Goal: Transaction & Acquisition: Purchase product/service

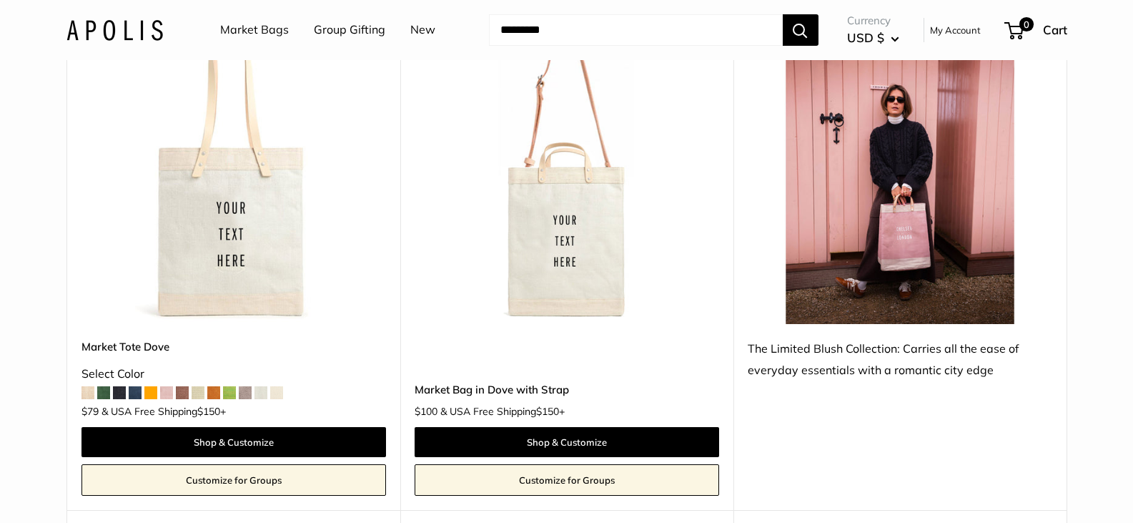
scroll to position [1930, 0]
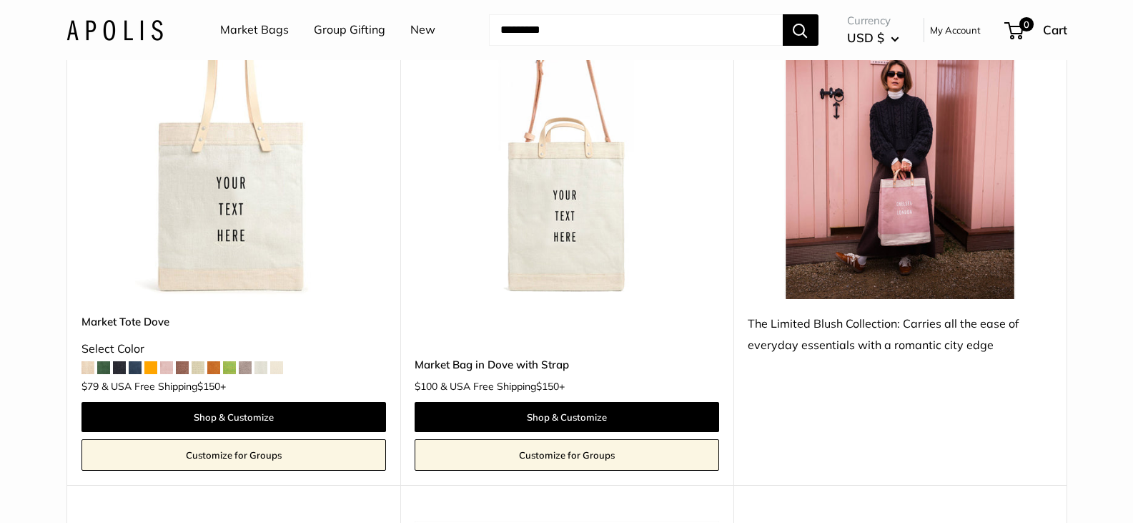
click at [916, 167] on img at bounding box center [900, 146] width 305 height 305
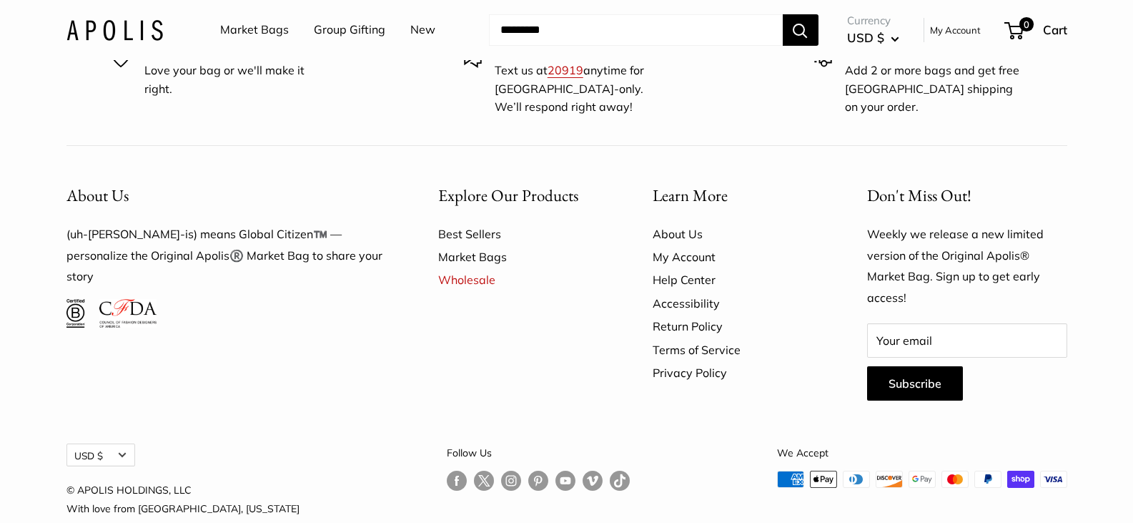
scroll to position [8729, 0]
click at [477, 267] on link "Wholesale" at bounding box center [520, 278] width 164 height 23
click at [473, 221] on link "Best Sellers" at bounding box center [520, 232] width 164 height 23
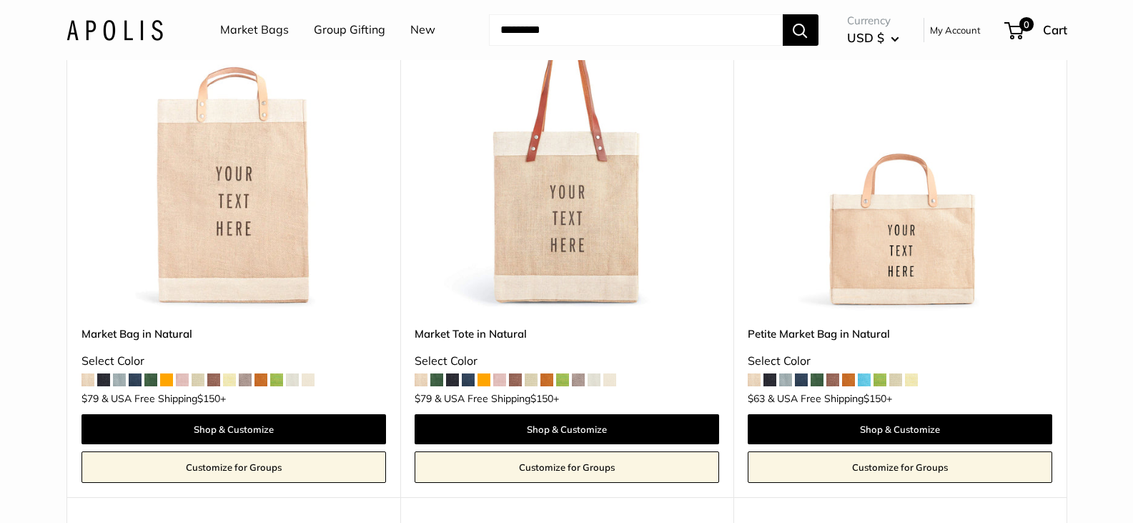
scroll to position [286, 0]
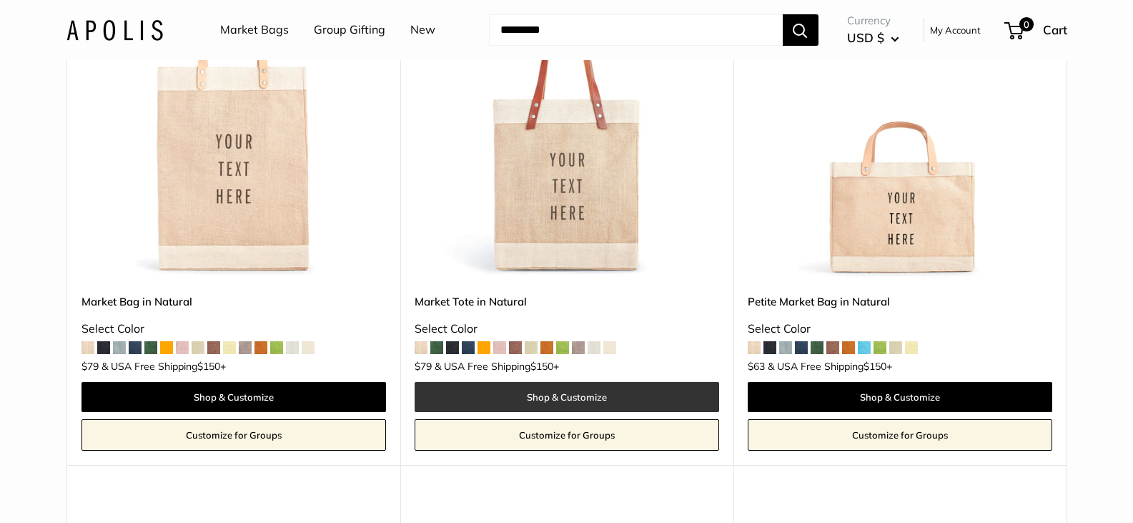
click at [576, 392] on link "Shop & Customize" at bounding box center [567, 397] width 305 height 30
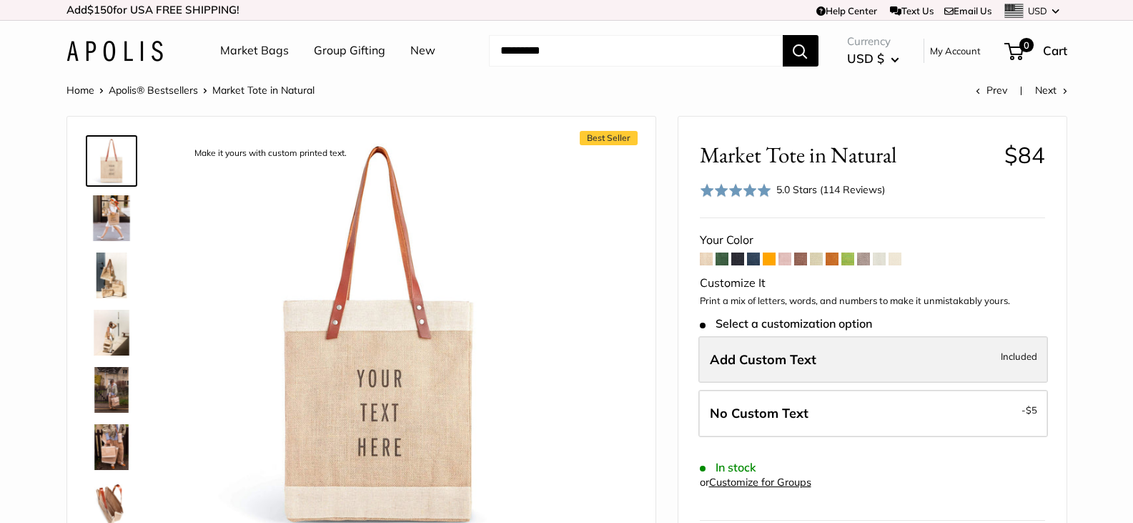
click at [1014, 357] on span "Included" at bounding box center [1019, 355] width 36 height 17
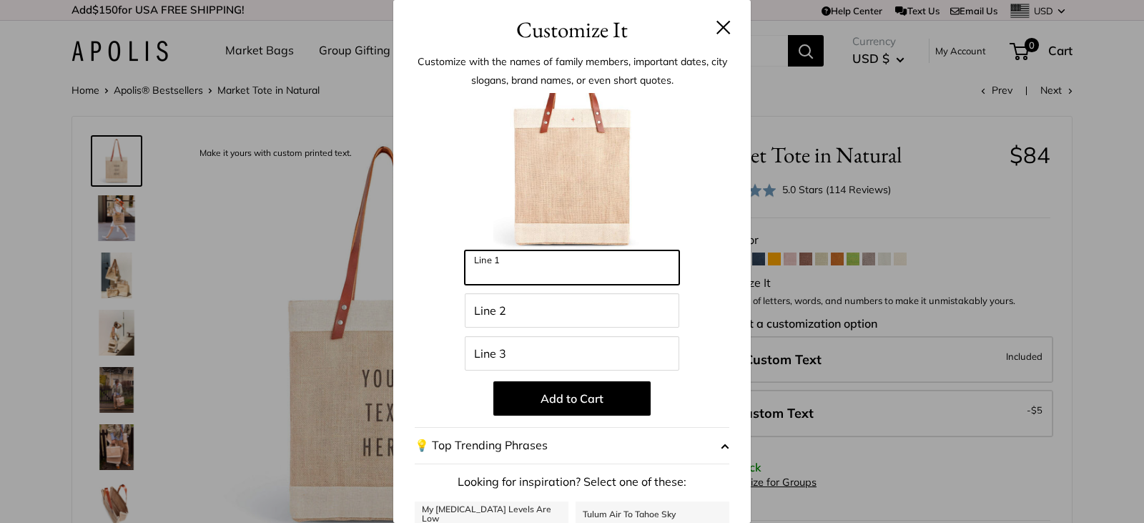
click at [546, 272] on input "Line 1" at bounding box center [572, 267] width 214 height 34
type input "**********"
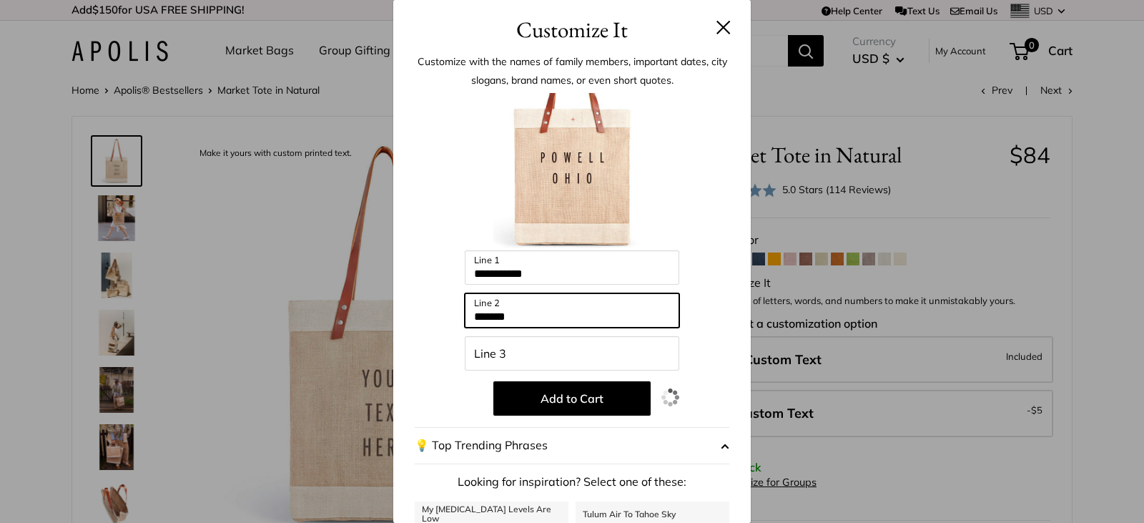
type input "*******"
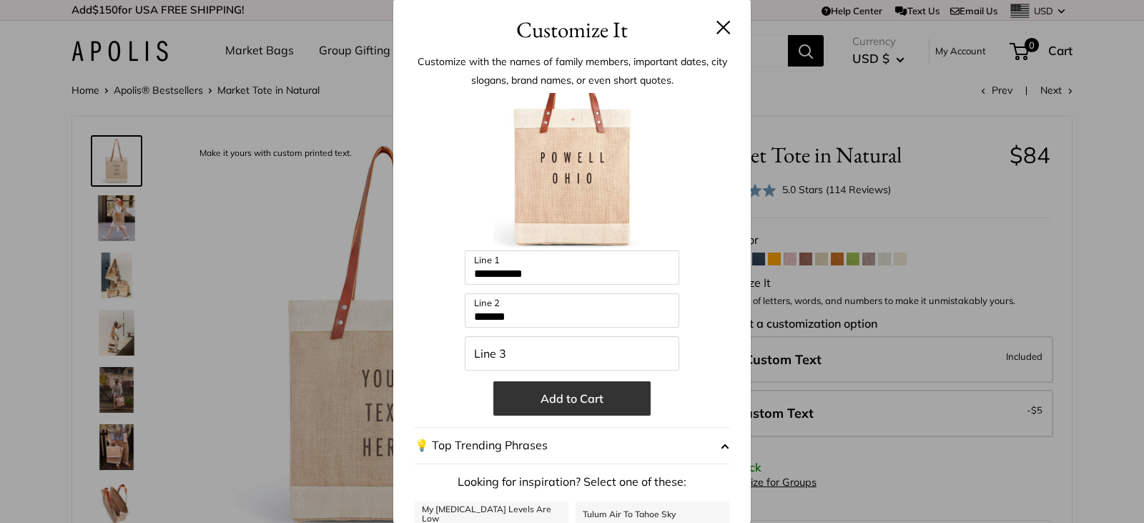
click at [568, 398] on button "Add to Cart" at bounding box center [571, 398] width 157 height 34
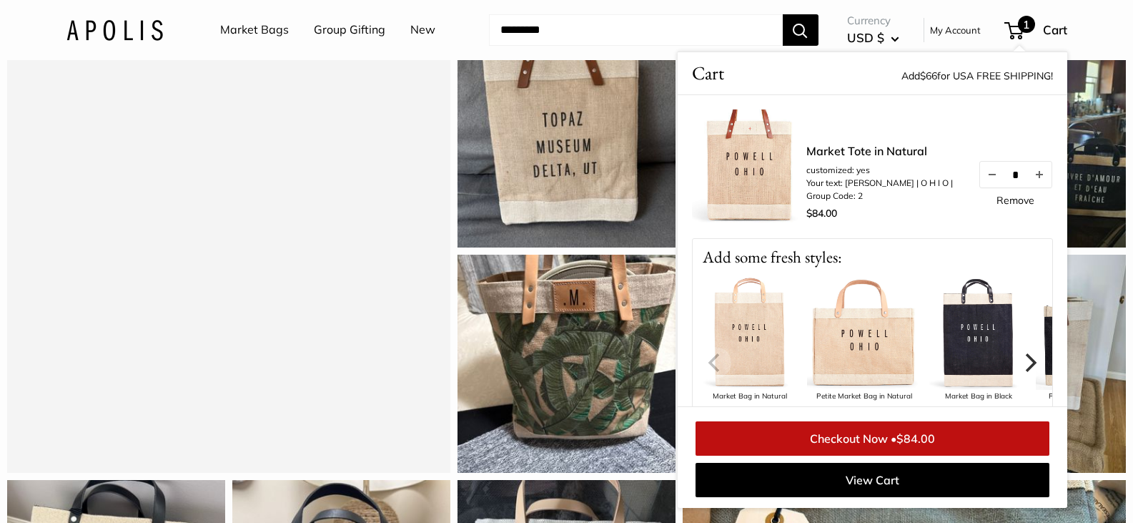
scroll to position [1287, 0]
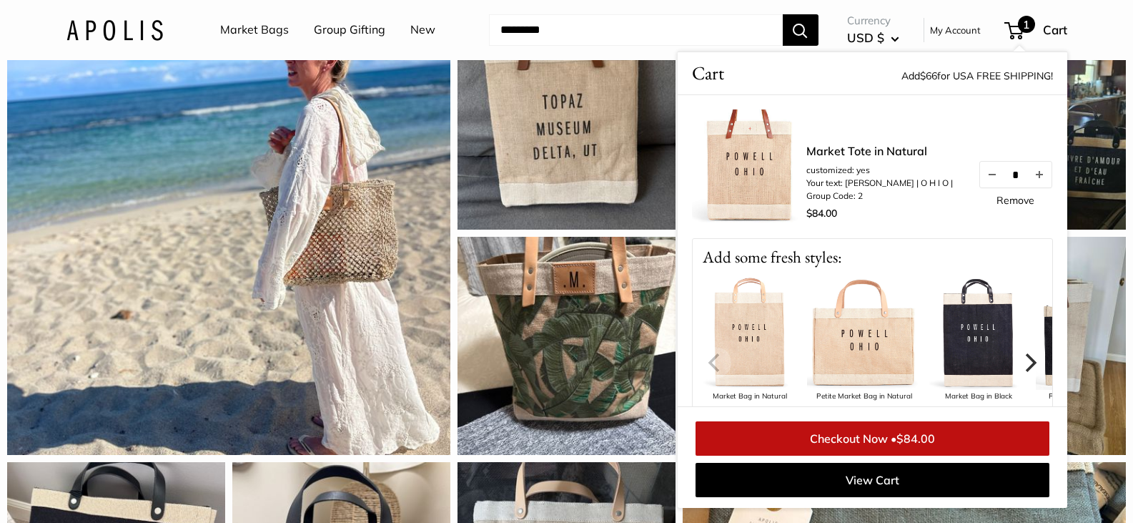
click at [1132, 253] on div "Really like the longer handles on this tote, good for over the shoulder Farners…" at bounding box center [1020, 236] width 225 height 450
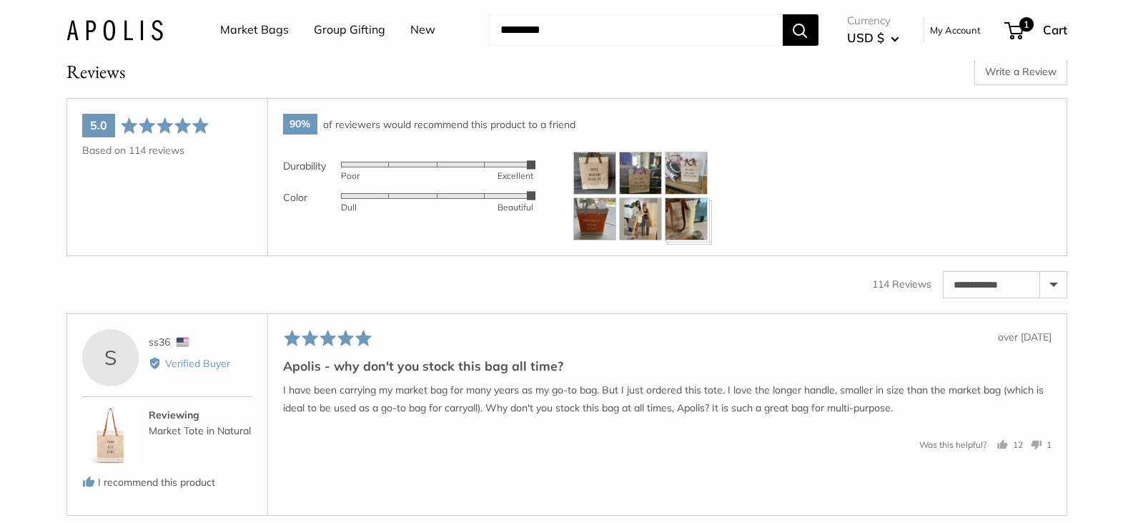
scroll to position [2216, 0]
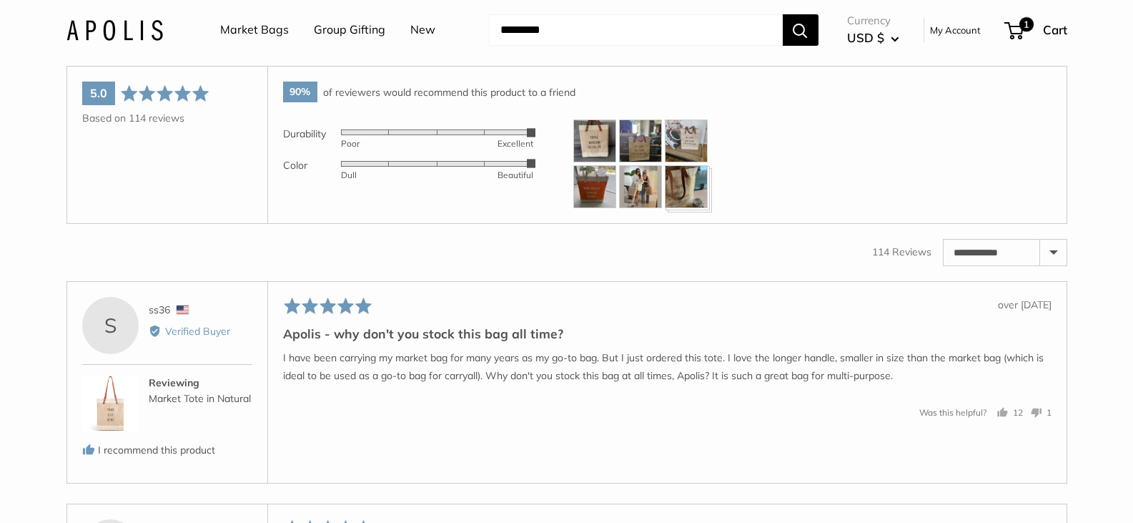
click at [593, 155] on img at bounding box center [594, 140] width 43 height 43
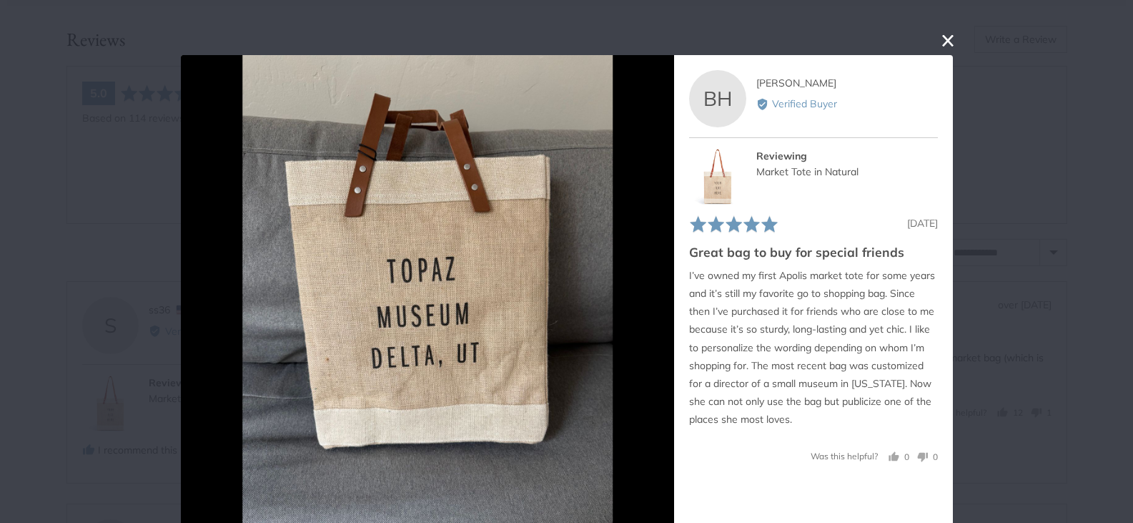
scroll to position [26, 0]
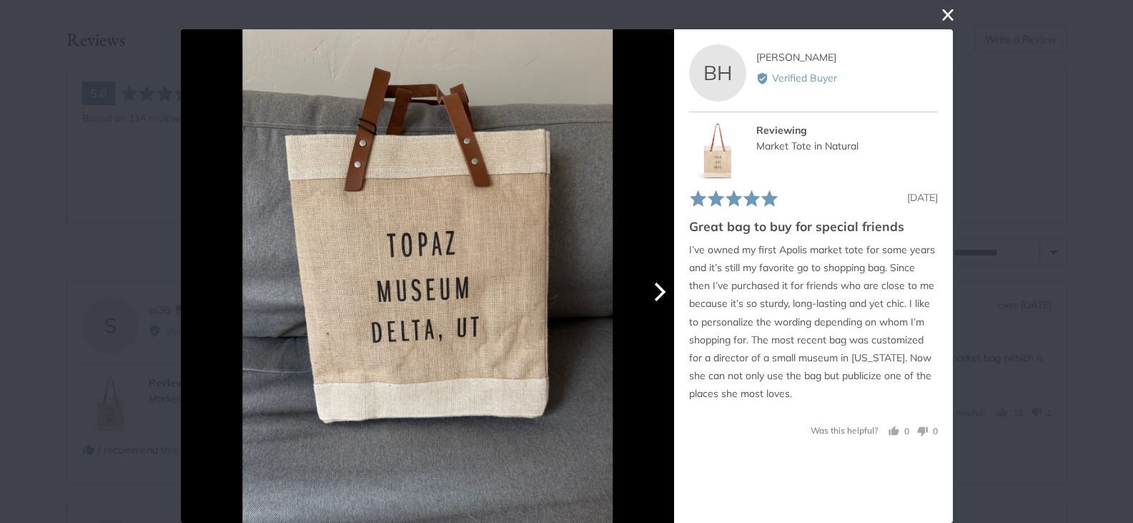
click at [653, 292] on icon "Next" at bounding box center [657, 291] width 19 height 19
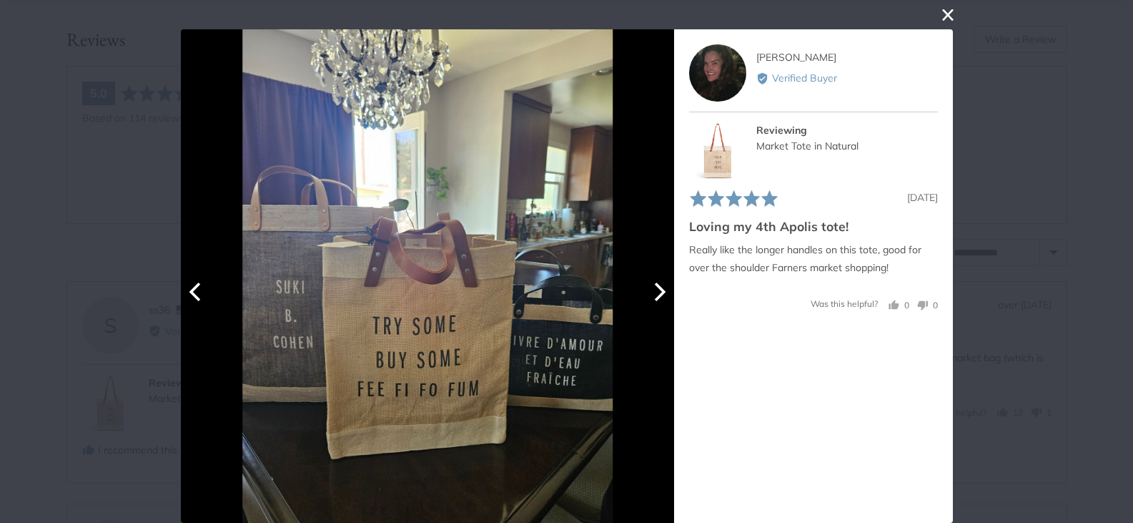
click at [653, 292] on icon "Next" at bounding box center [657, 291] width 19 height 19
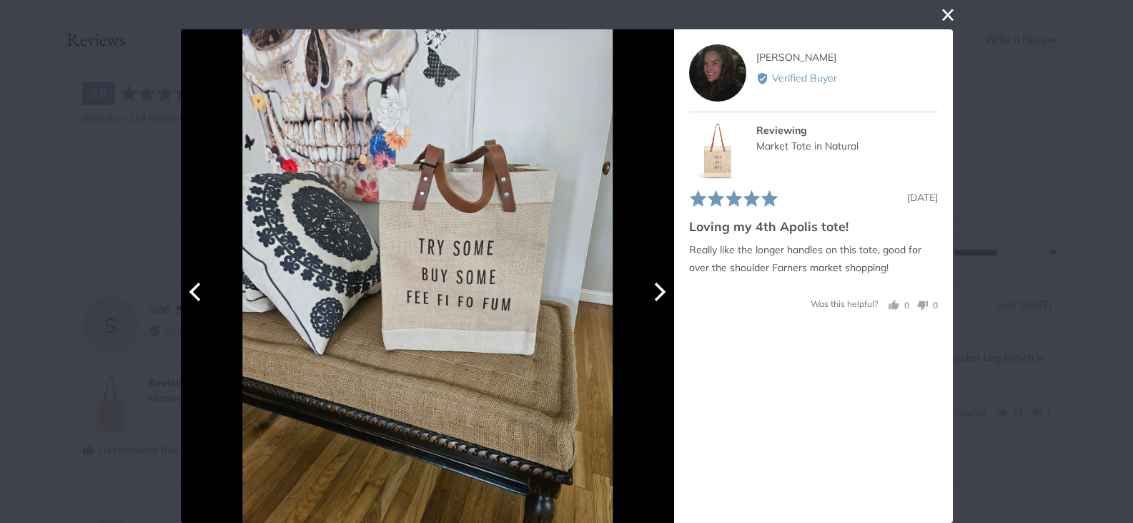
click at [653, 292] on icon "Next" at bounding box center [657, 291] width 19 height 19
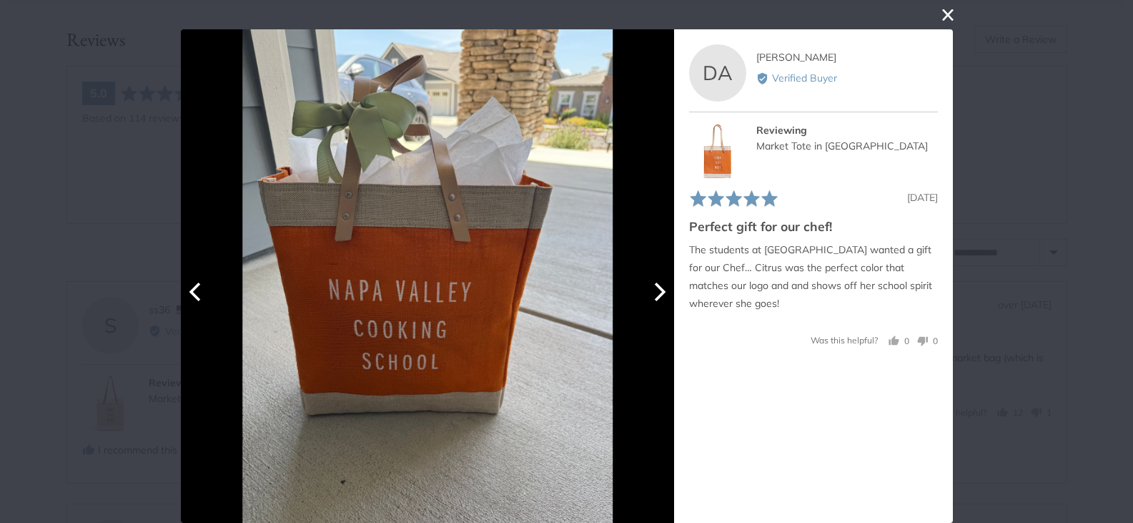
click at [653, 292] on icon "Next" at bounding box center [657, 291] width 19 height 19
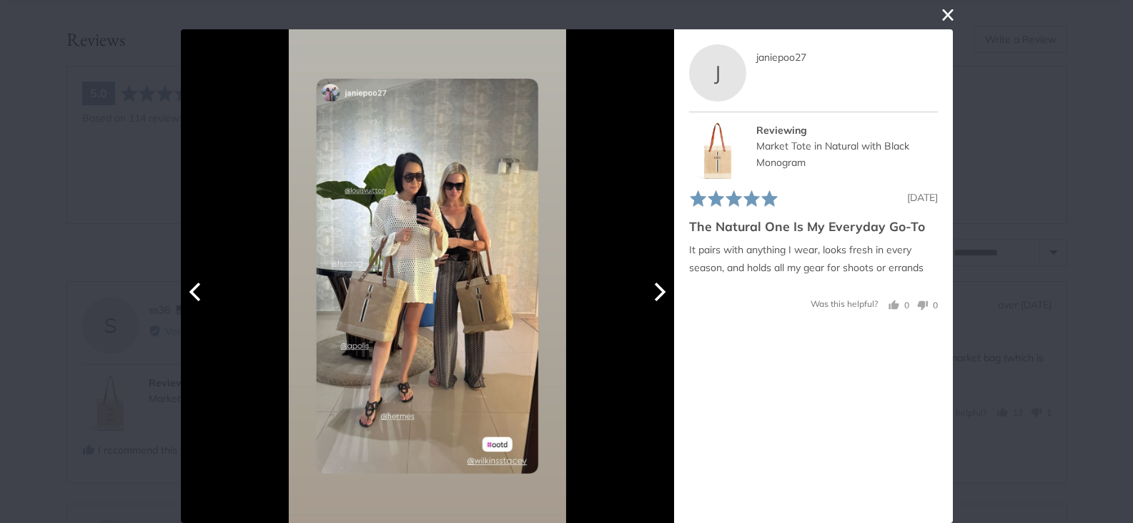
click at [653, 292] on icon "Next" at bounding box center [657, 291] width 19 height 19
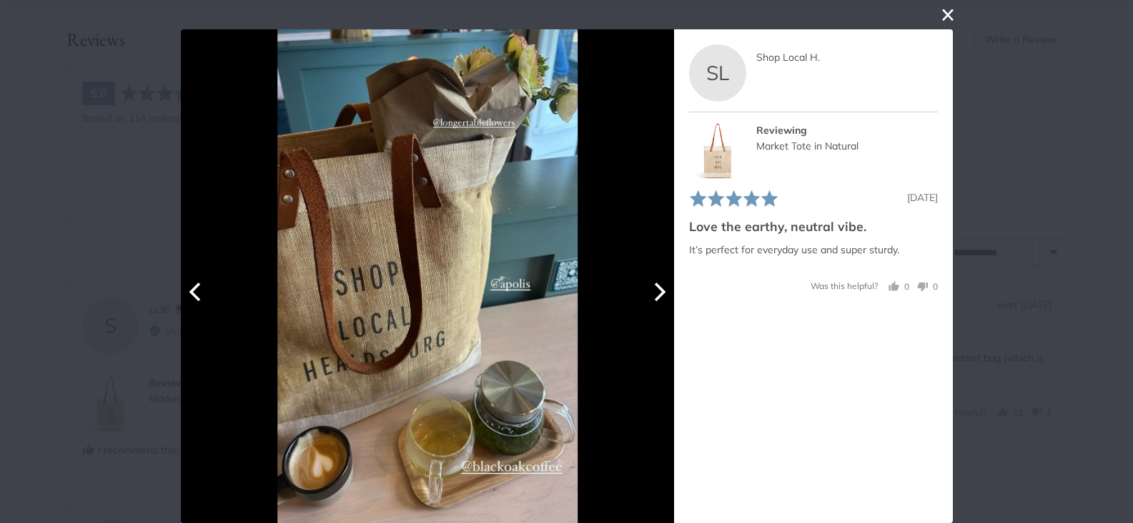
click at [653, 292] on icon "Next" at bounding box center [657, 291] width 19 height 19
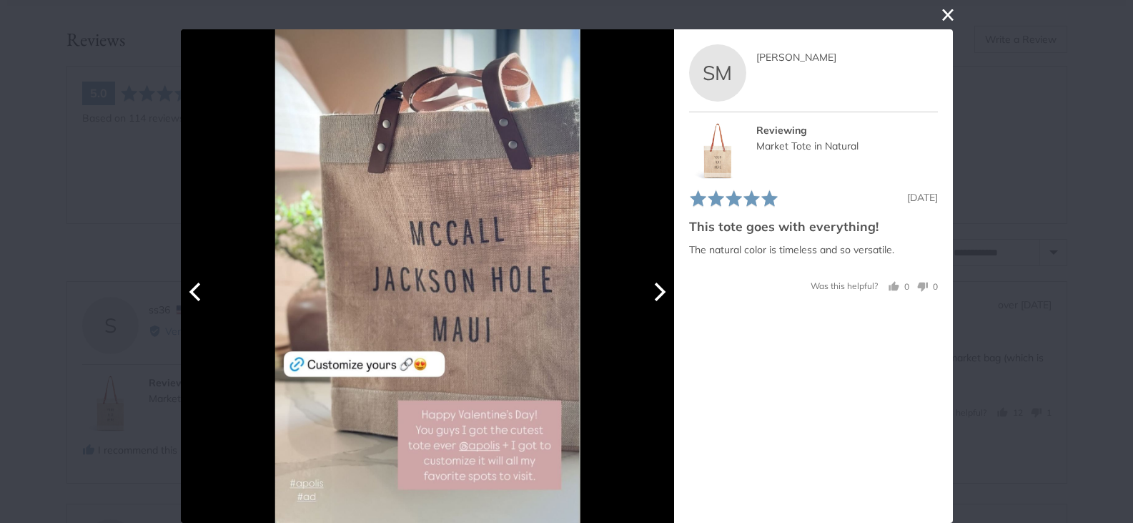
click at [652, 288] on icon "Next" at bounding box center [657, 291] width 19 height 19
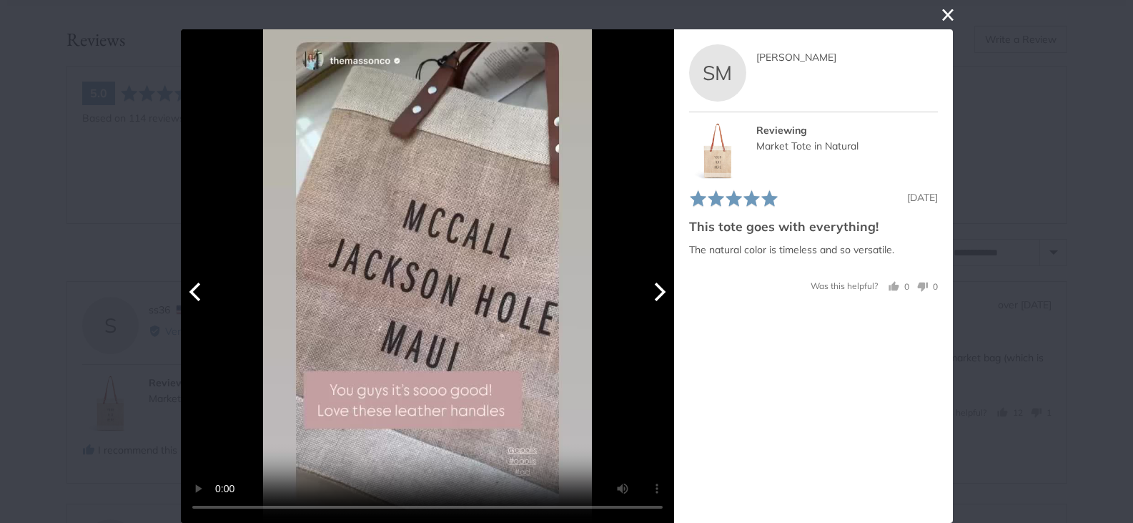
click at [652, 288] on icon "Next" at bounding box center [657, 291] width 19 height 19
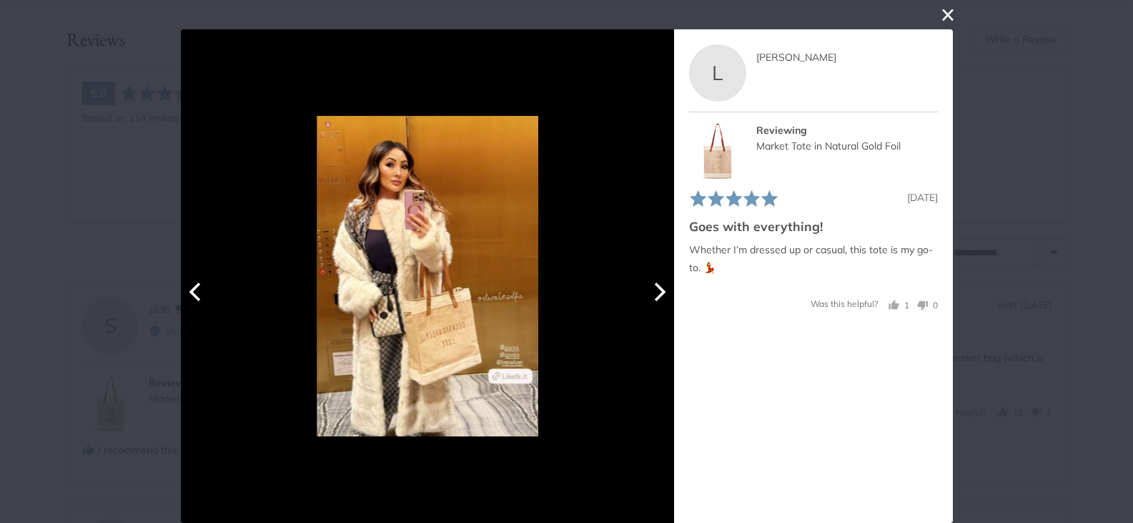
click at [652, 288] on icon "Next" at bounding box center [657, 291] width 19 height 19
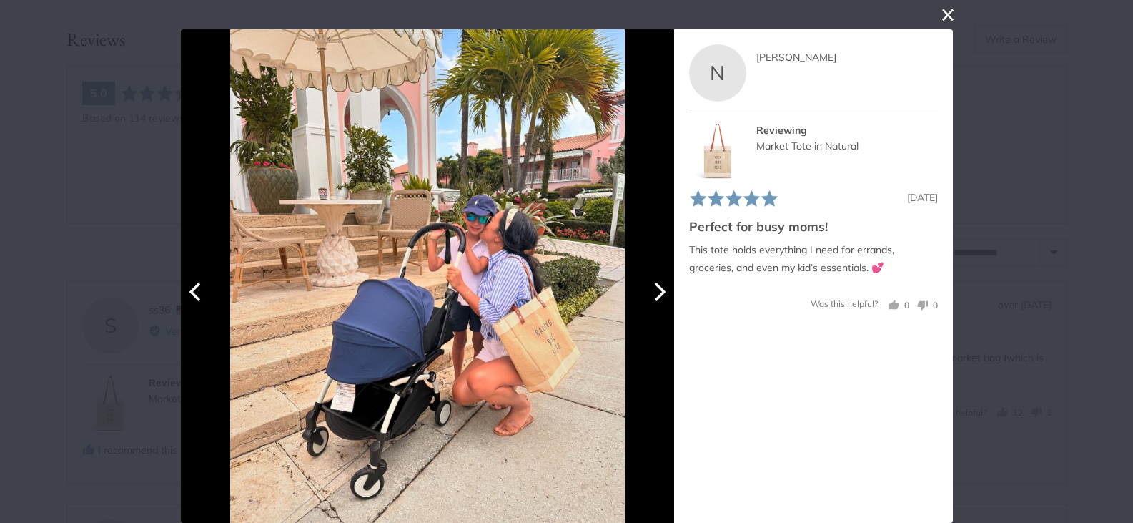
click at [654, 287] on icon "Next" at bounding box center [659, 291] width 11 height 19
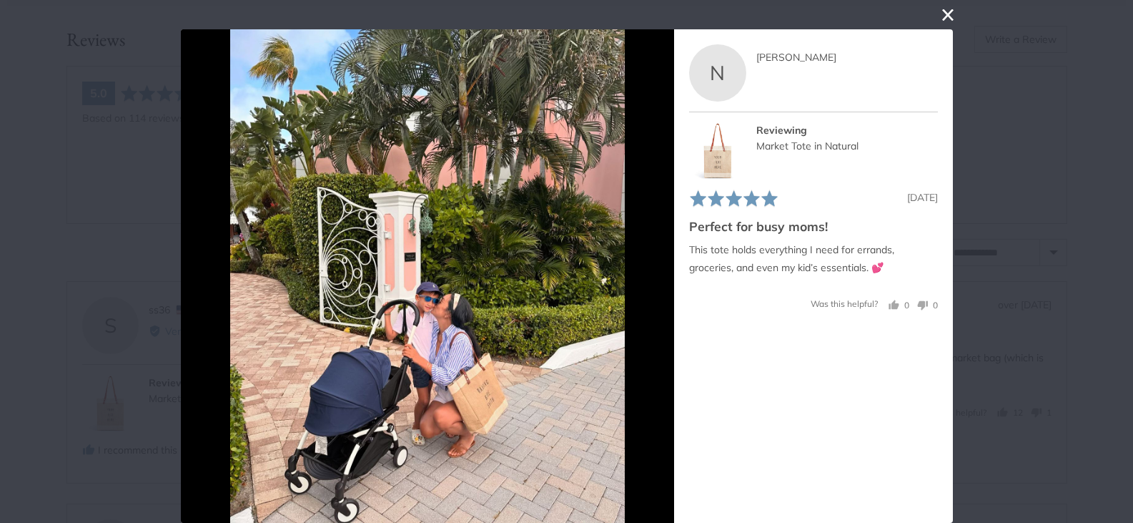
click at [944, 11] on button "close this modal window" at bounding box center [947, 14] width 17 height 17
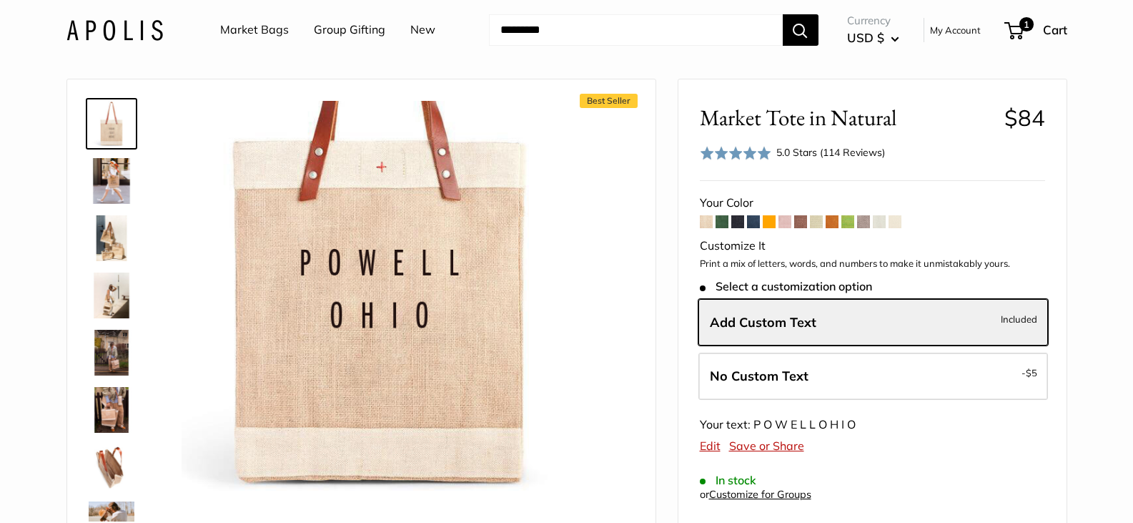
scroll to position [0, 0]
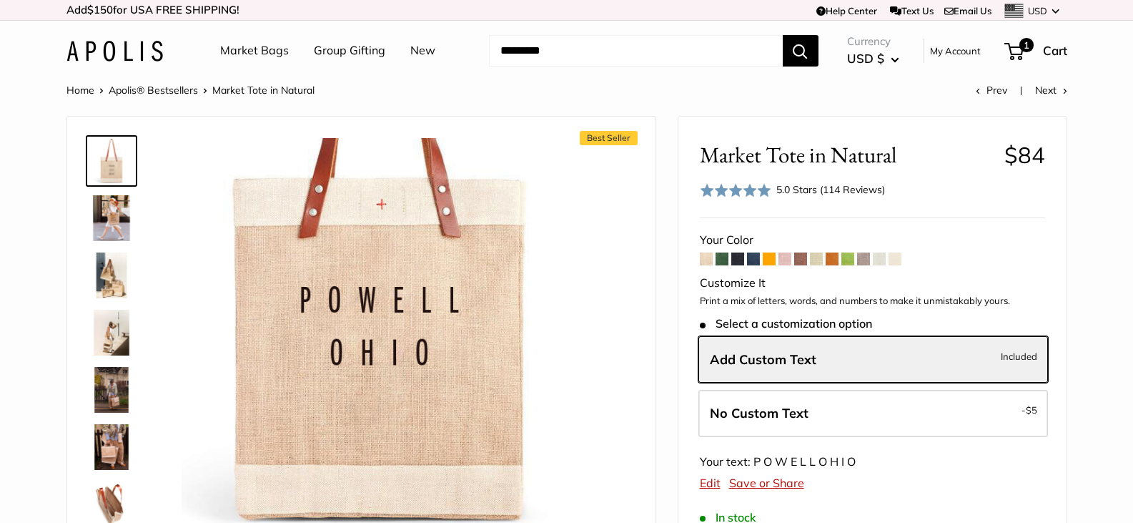
click at [254, 49] on link "Market Bags" at bounding box center [254, 50] width 69 height 21
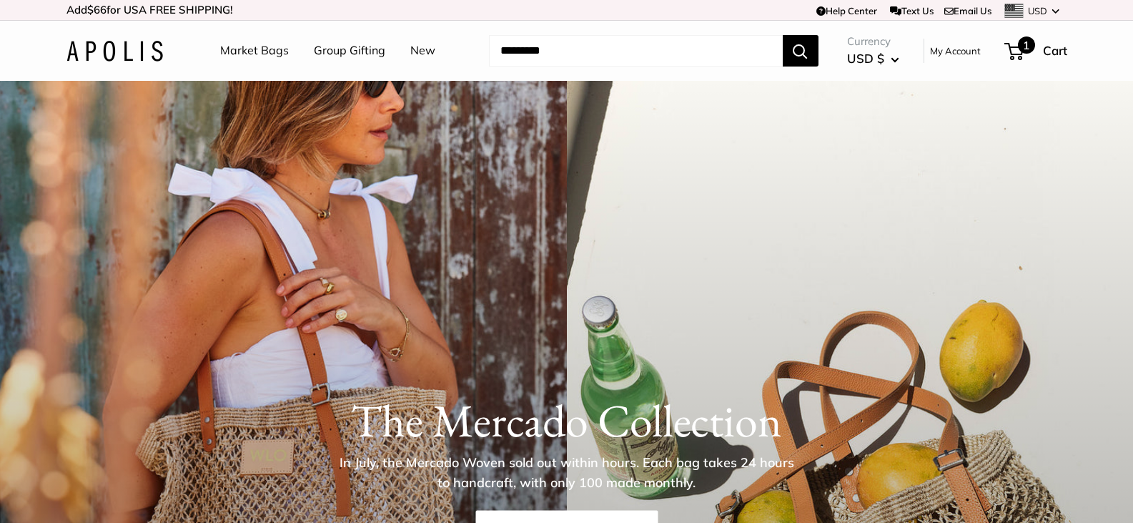
click at [1017, 54] on span "1" at bounding box center [1014, 51] width 19 height 17
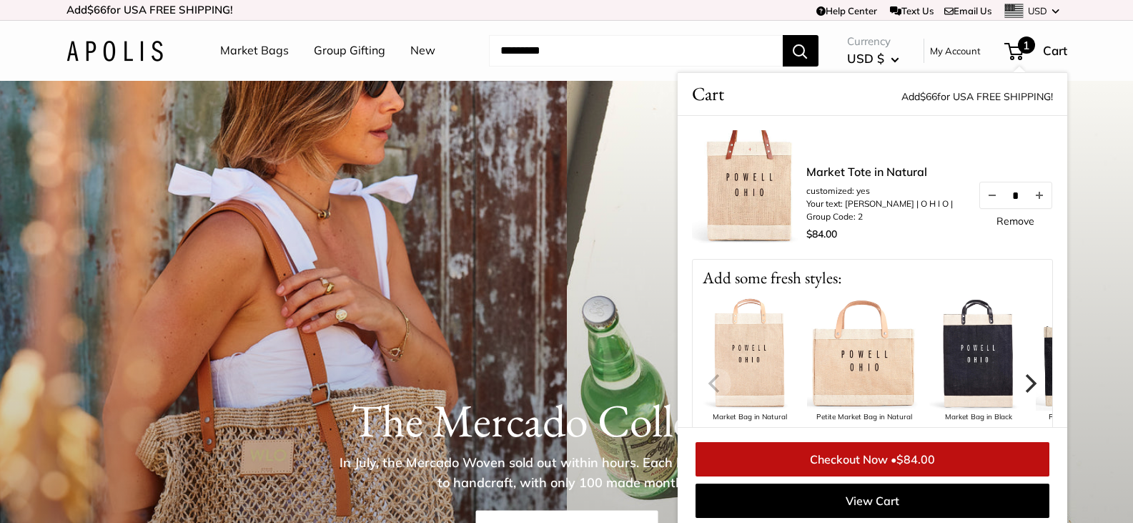
click at [1007, 221] on link "Remove" at bounding box center [1016, 221] width 38 height 10
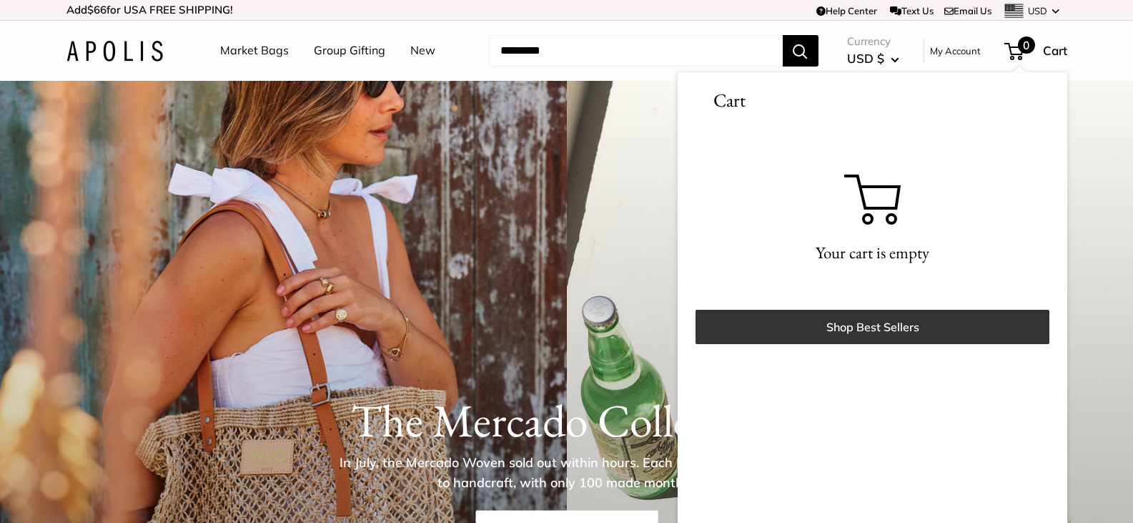
click at [844, 320] on link "Shop Best Sellers" at bounding box center [873, 327] width 354 height 34
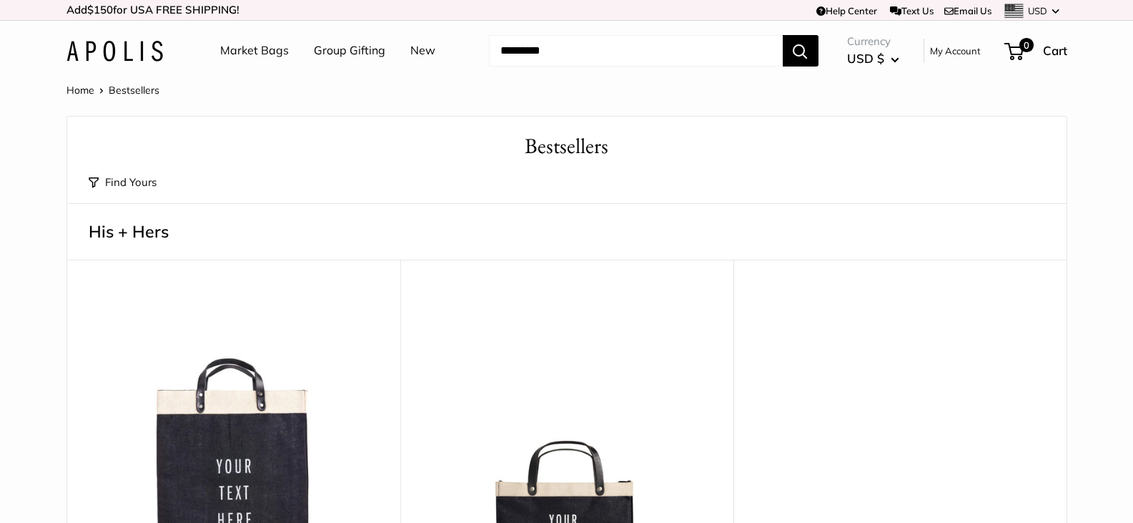
click at [247, 51] on link "Market Bags" at bounding box center [254, 50] width 69 height 21
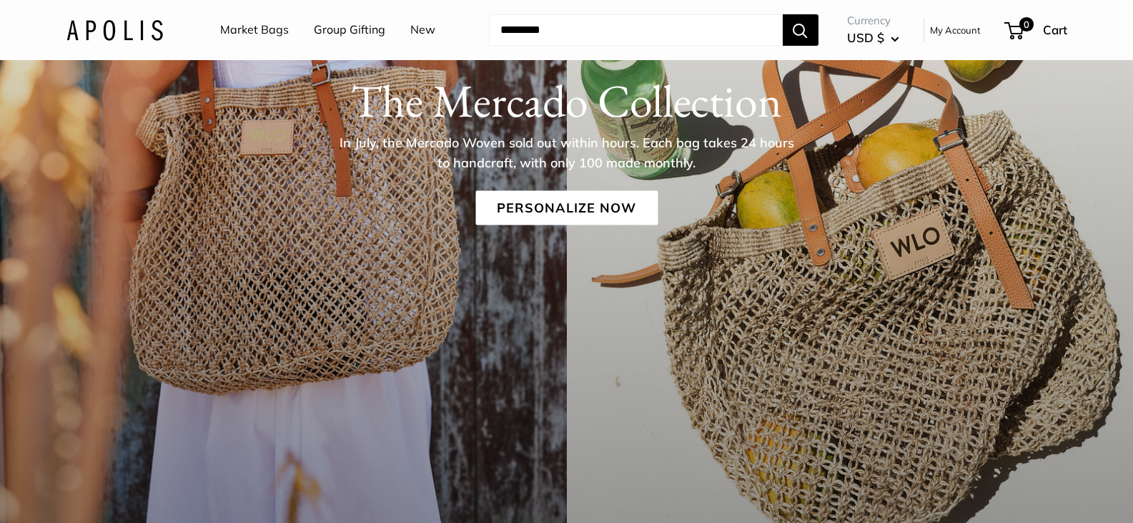
scroll to position [286, 0]
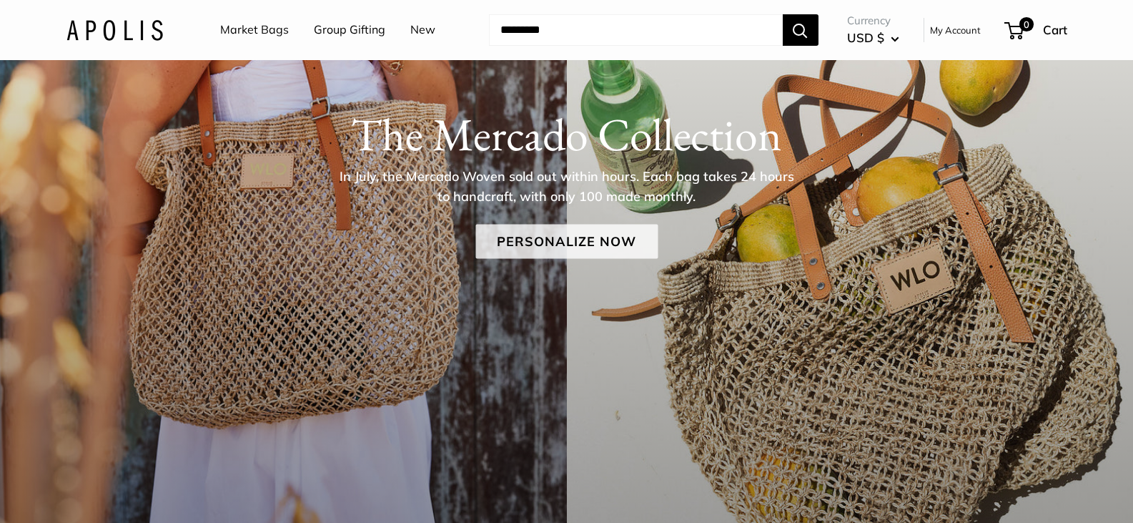
click at [578, 240] on link "Personalize Now" at bounding box center [566, 241] width 182 height 34
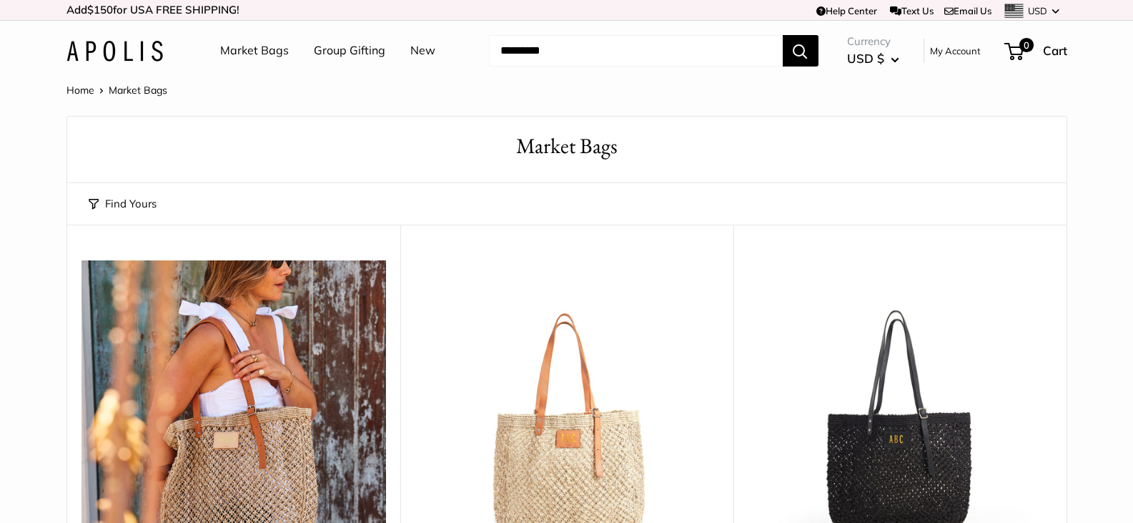
click at [115, 54] on img at bounding box center [114, 51] width 97 height 21
